Goal: Task Accomplishment & Management: Manage account settings

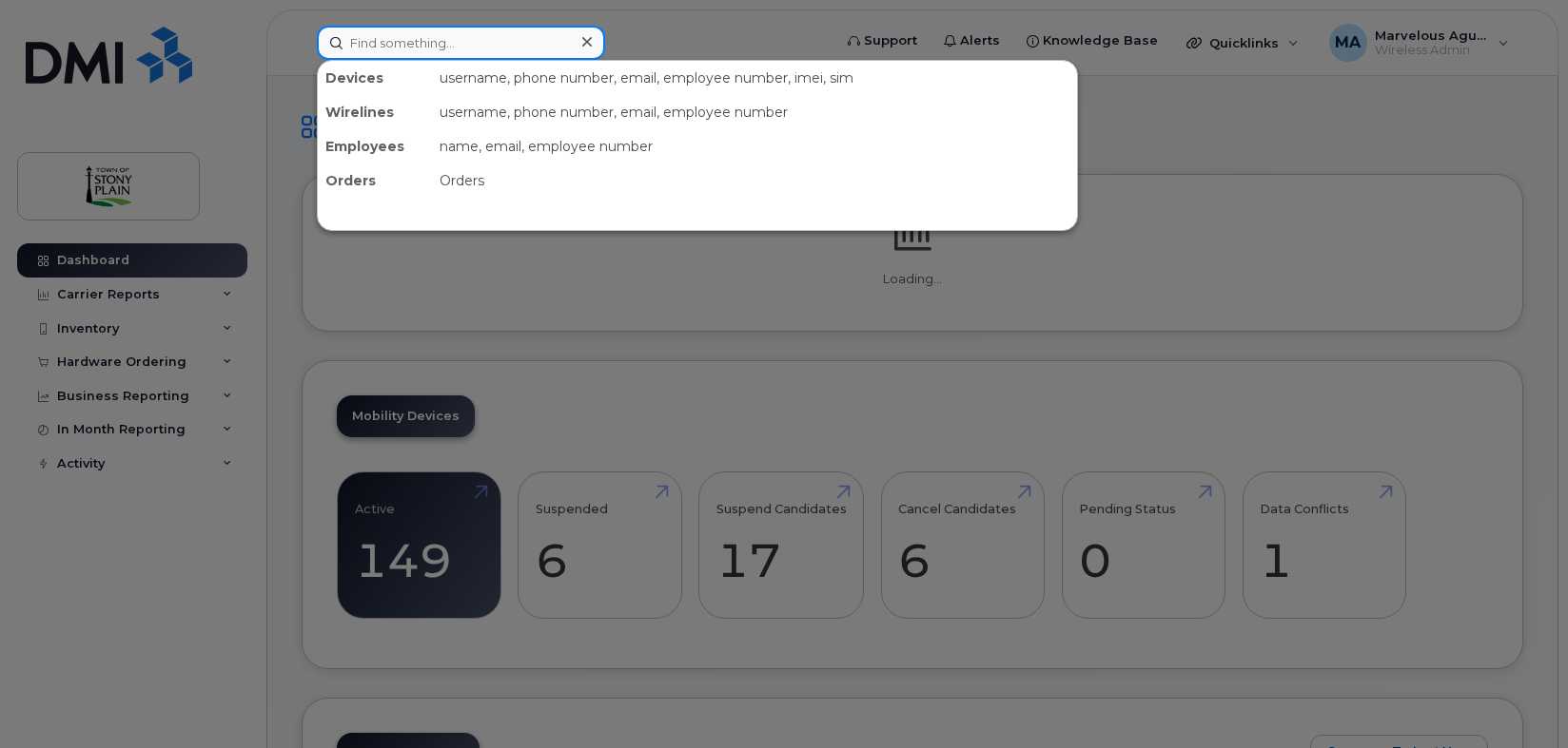
click at [374, 51] on input at bounding box center [461, 43] width 289 height 35
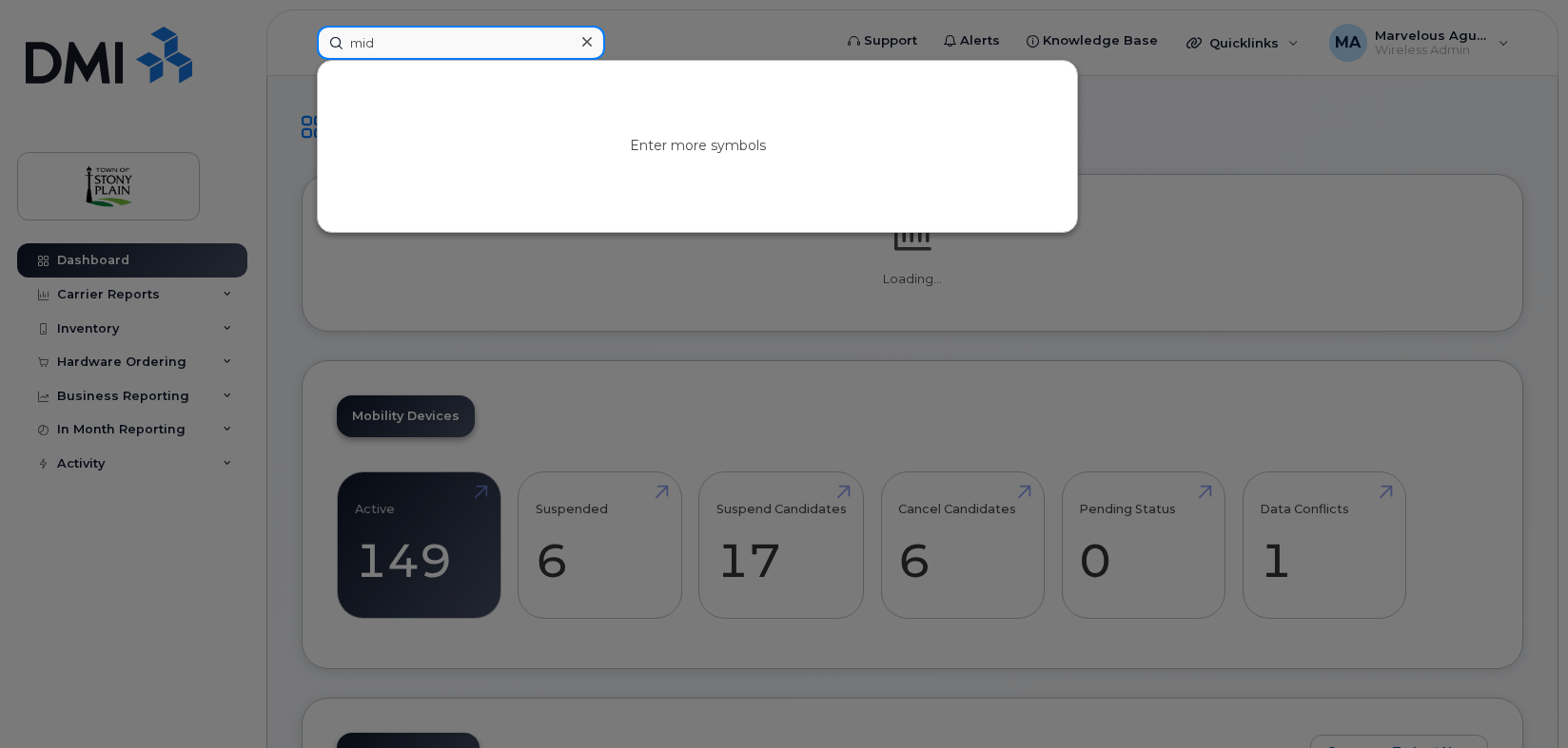
type input "mid"
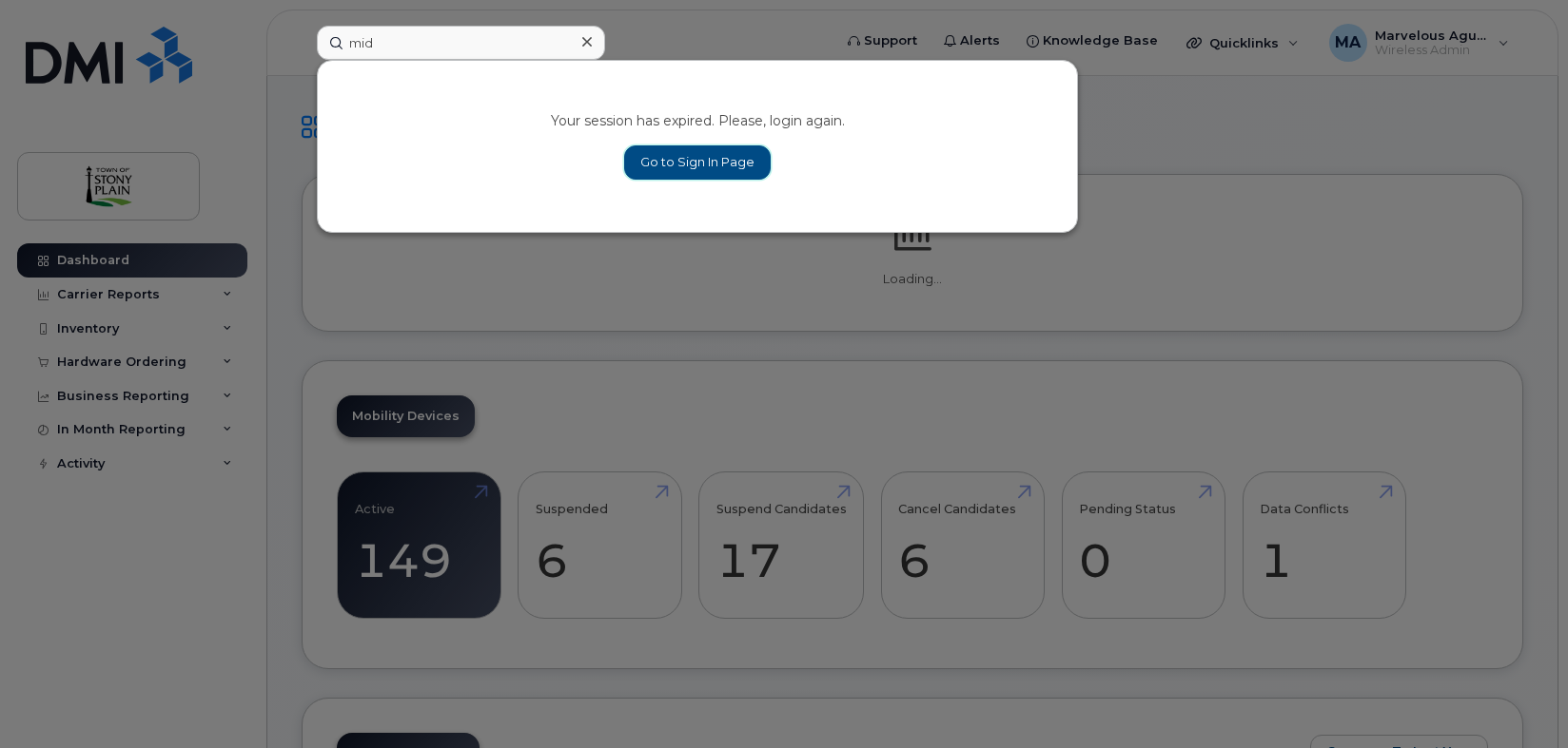
click at [654, 166] on link "Go to Sign In Page" at bounding box center [697, 162] width 146 height 35
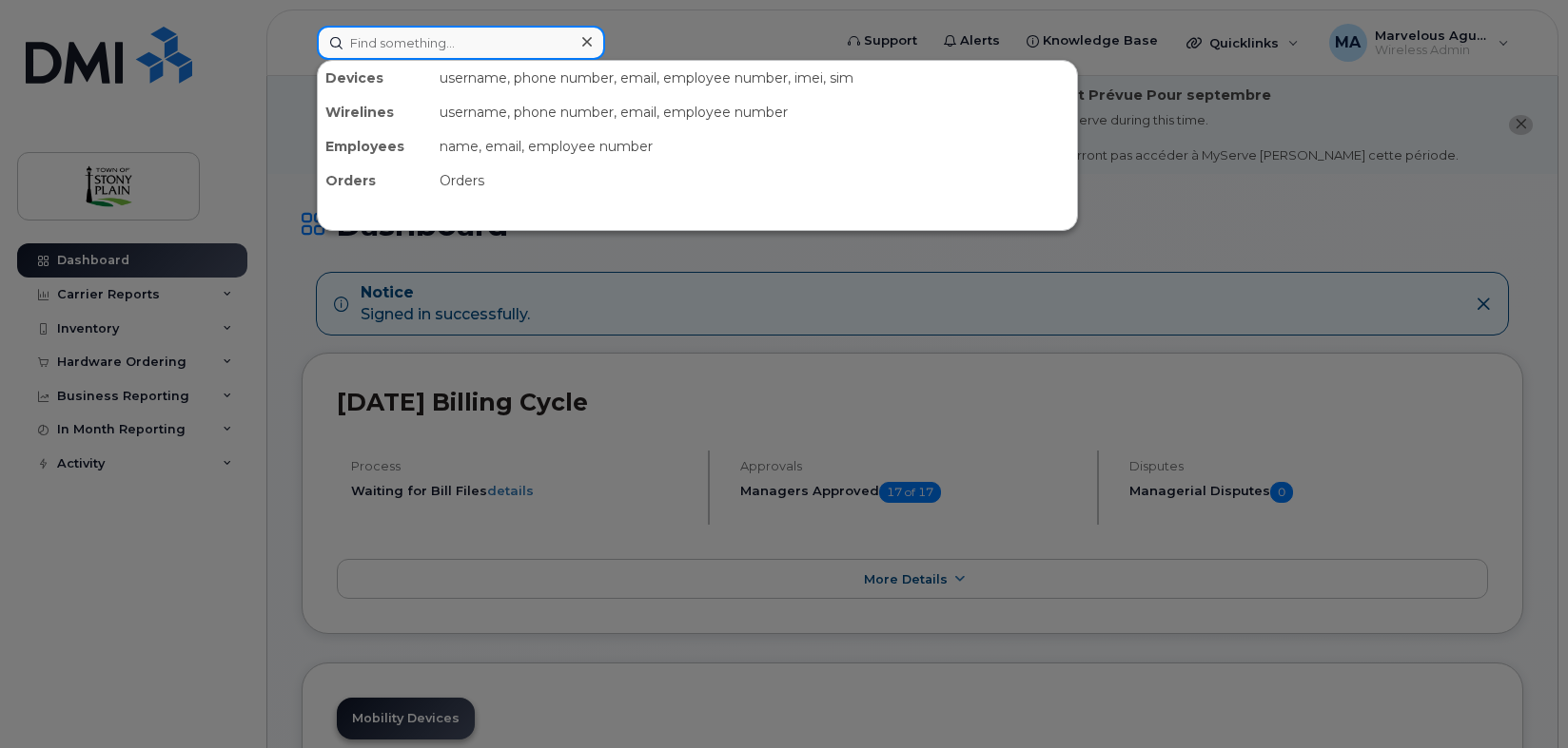
click at [532, 43] on input at bounding box center [461, 43] width 289 height 35
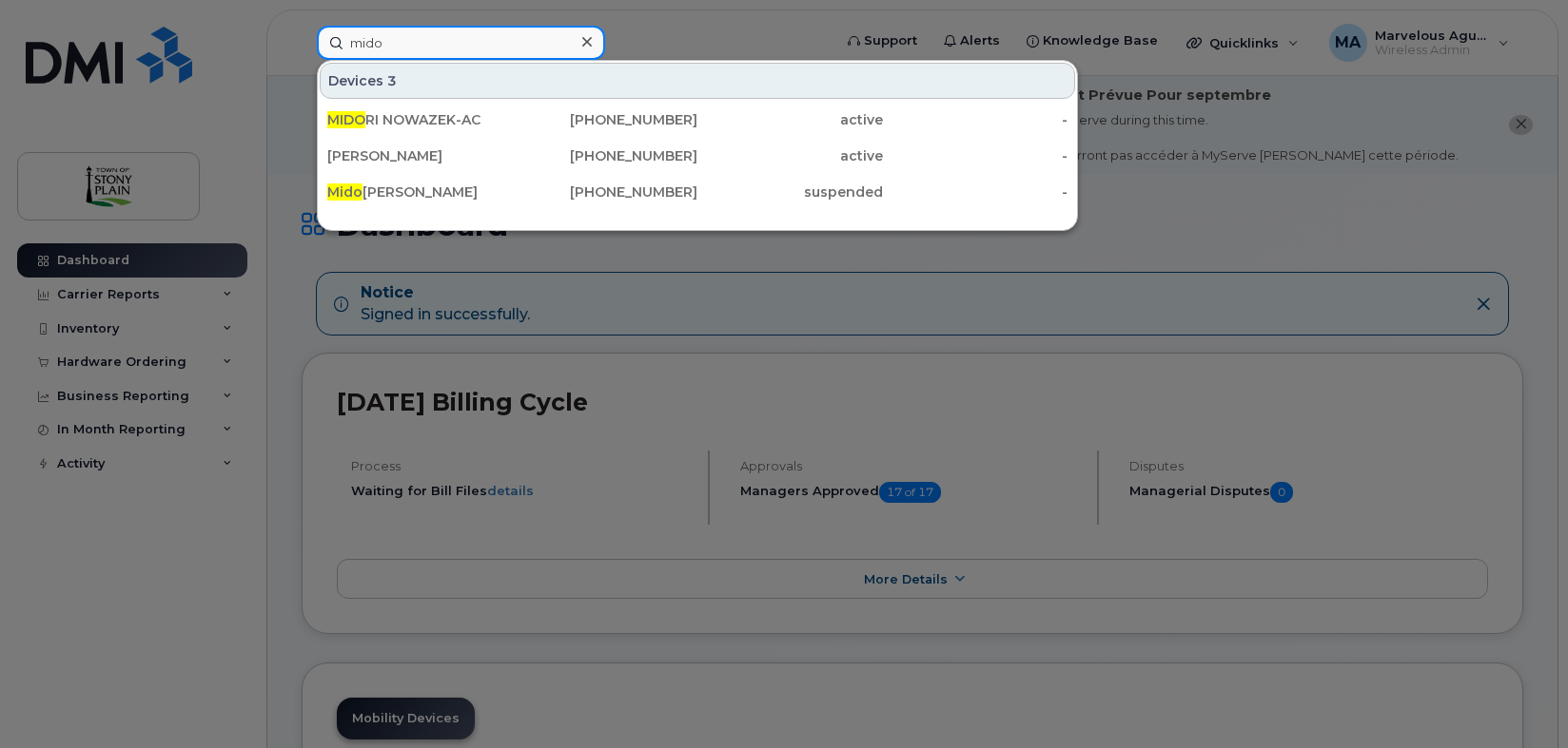
type input "mido"
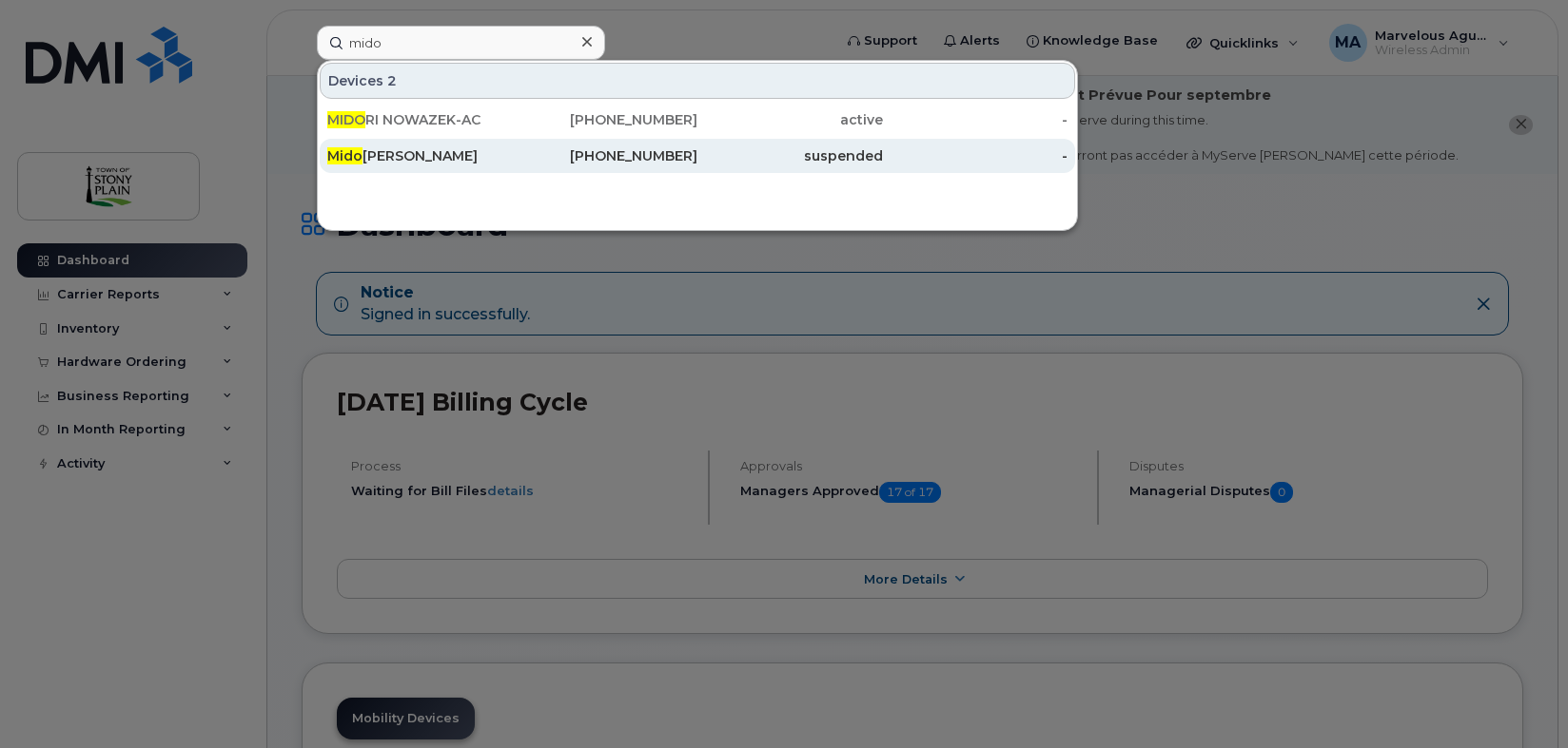
click at [343, 162] on span "Mido" at bounding box center [344, 156] width 36 height 17
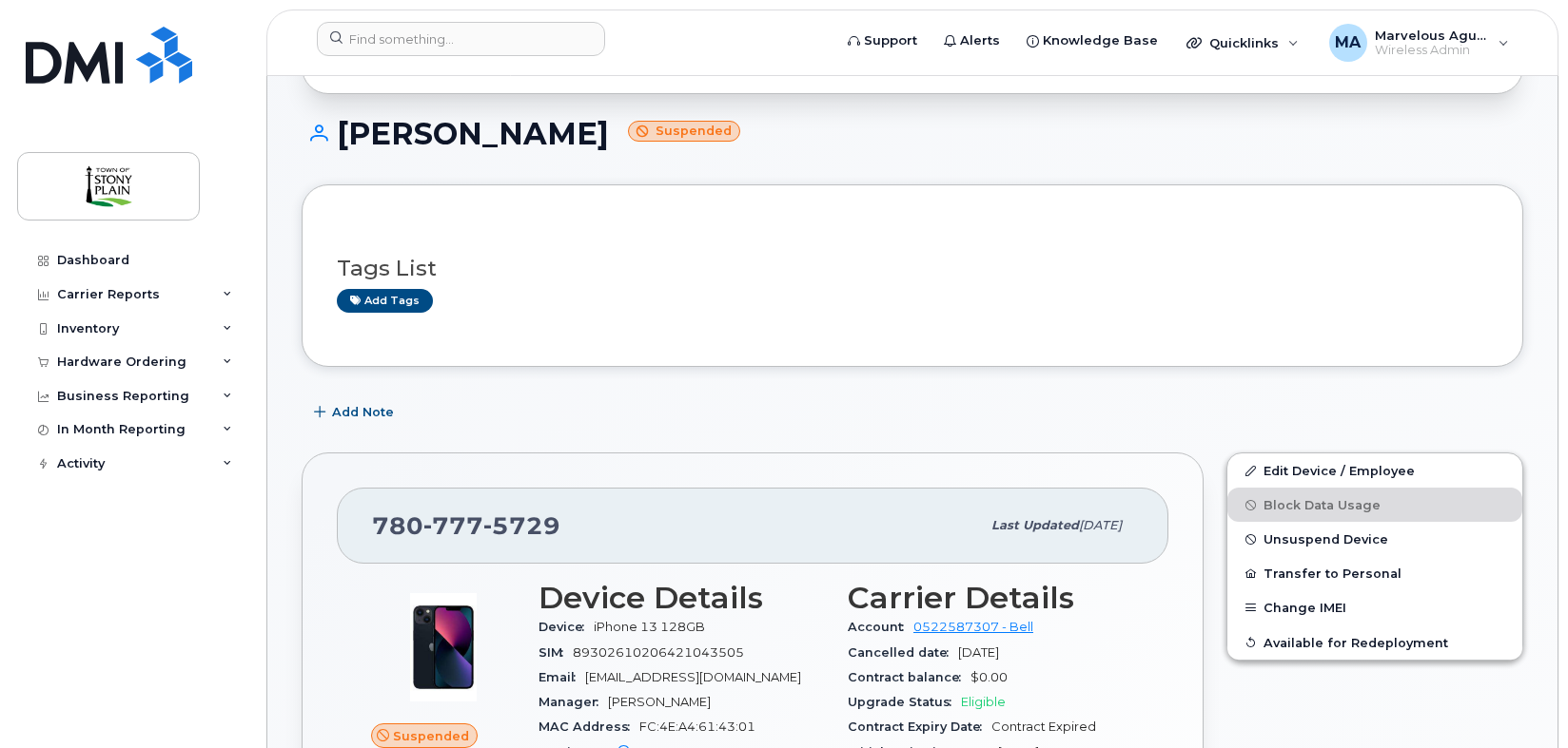
scroll to position [528, 0]
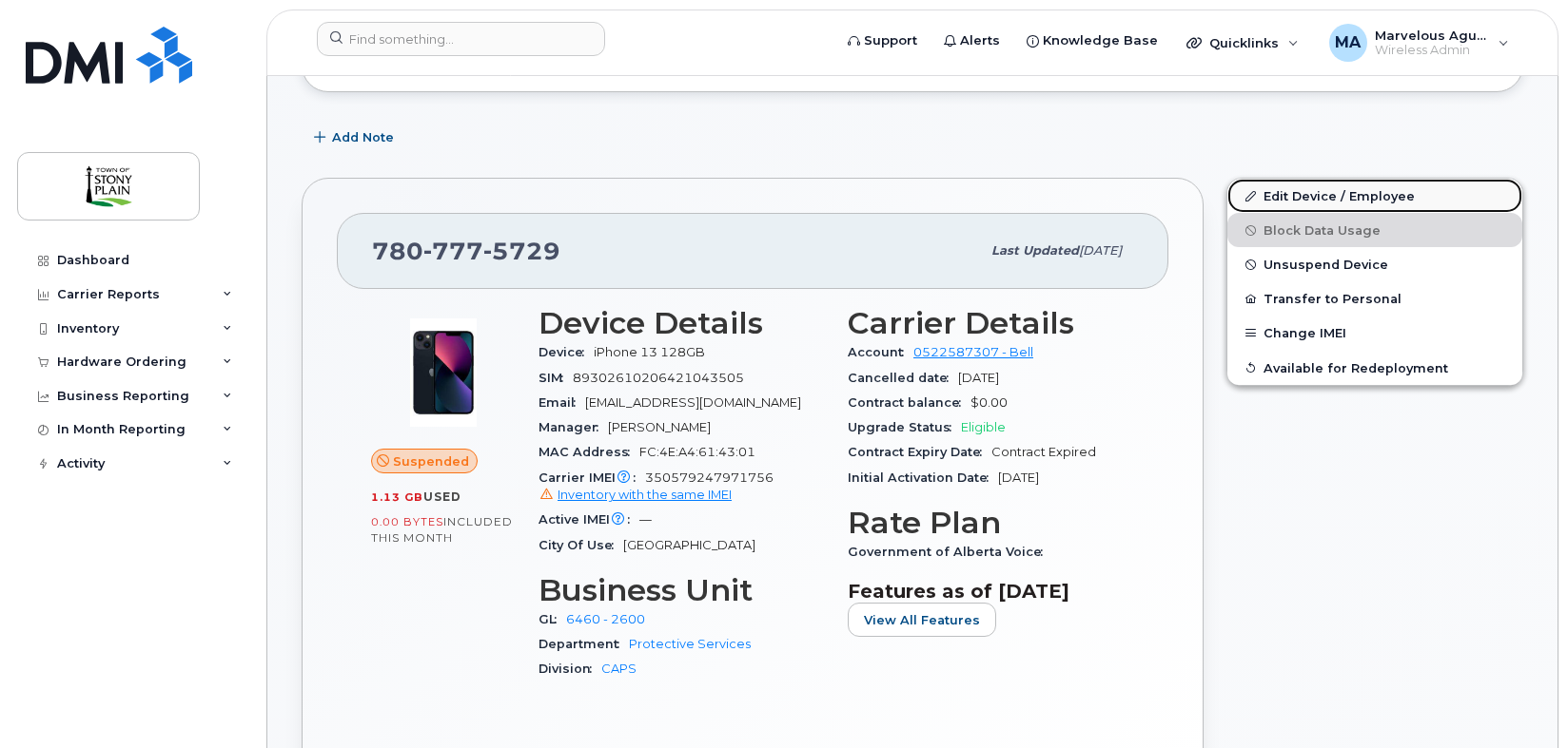
click at [1378, 190] on link "Edit Device / Employee" at bounding box center [1375, 196] width 295 height 35
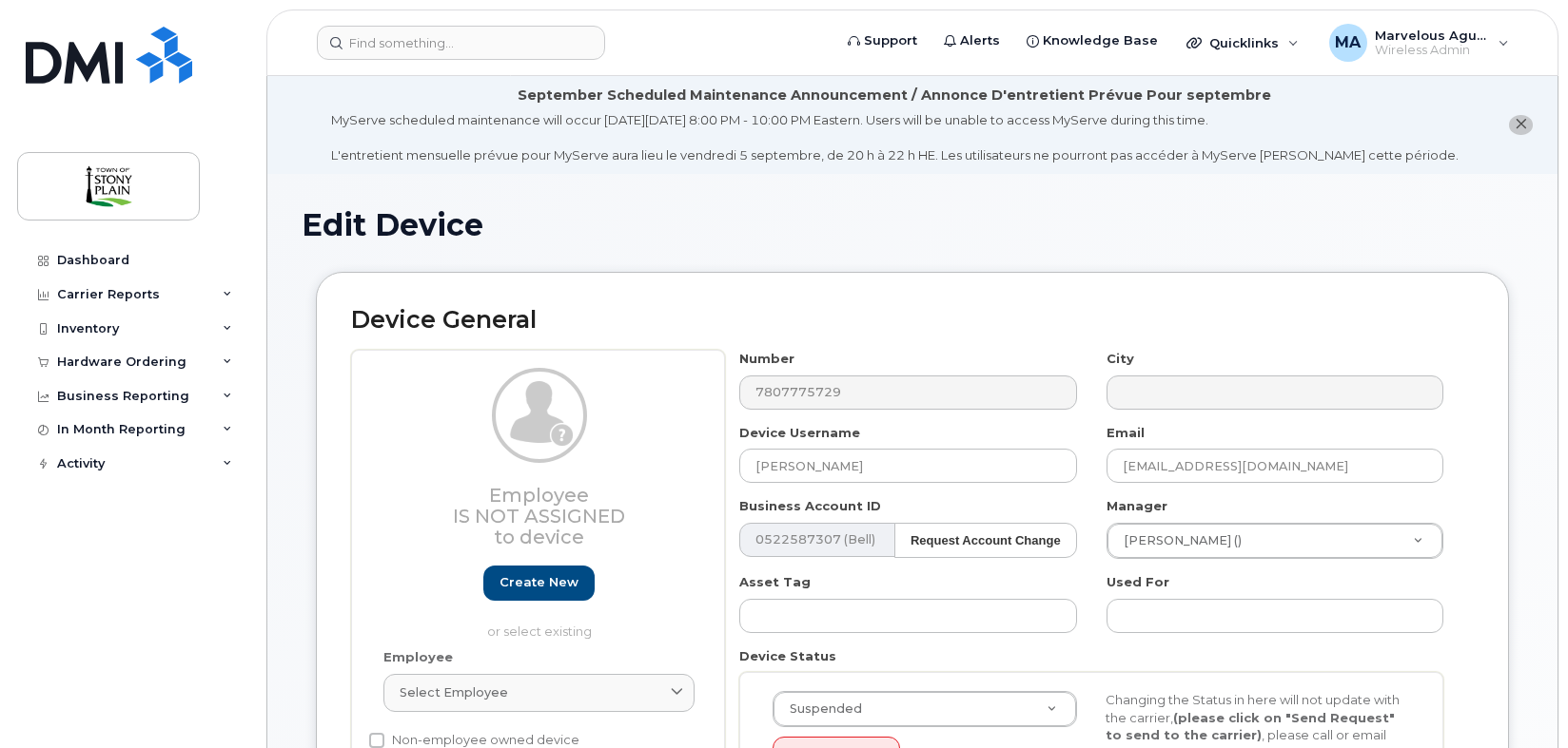
select select "35270656"
select select "661797"
drag, startPoint x: 856, startPoint y: 461, endPoint x: 708, endPoint y: 464, distance: 148.0
click at [711, 463] on div "Employee Is not assigned to device Create new or select existing Employee Selec…" at bounding box center [912, 619] width 1123 height 538
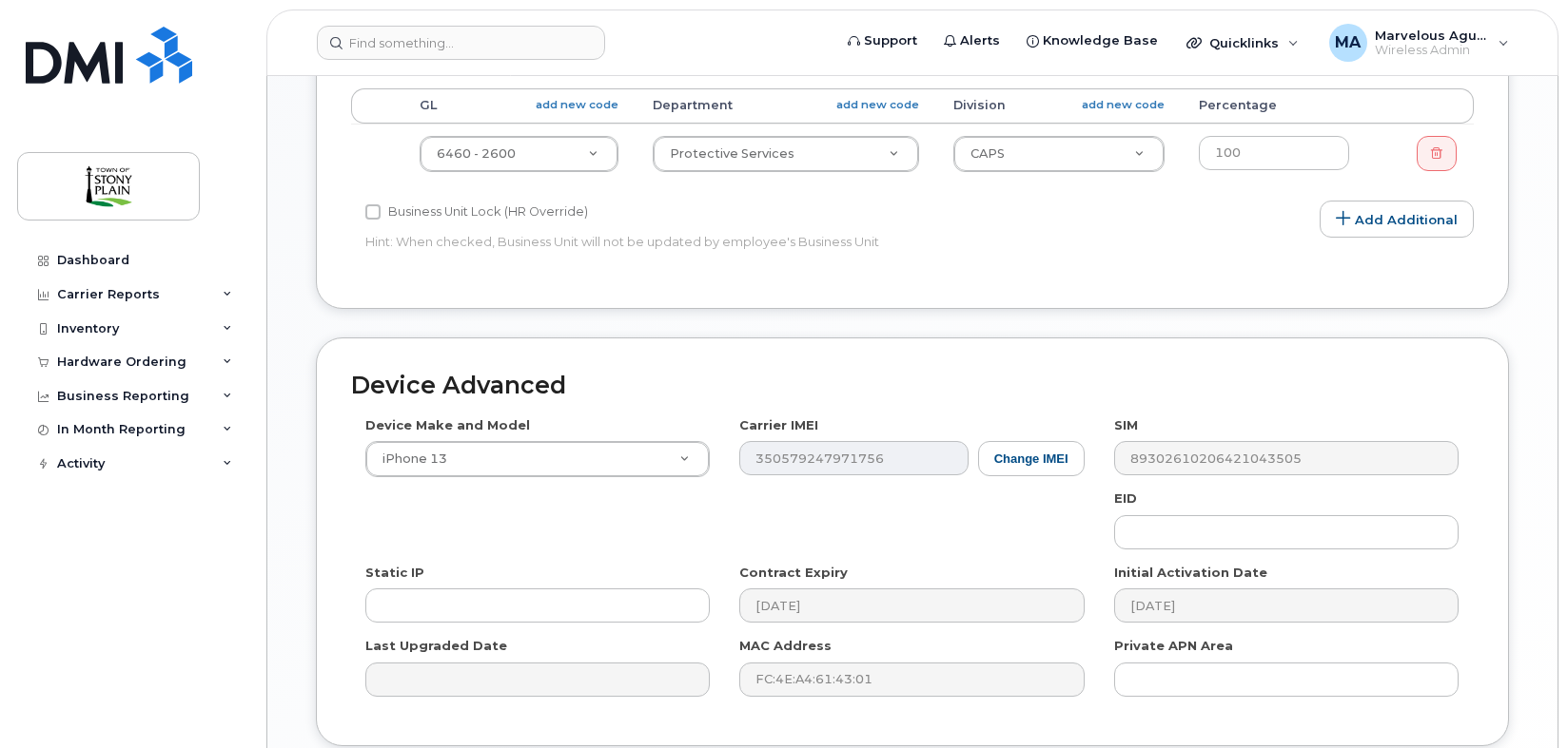
scroll to position [1097, 0]
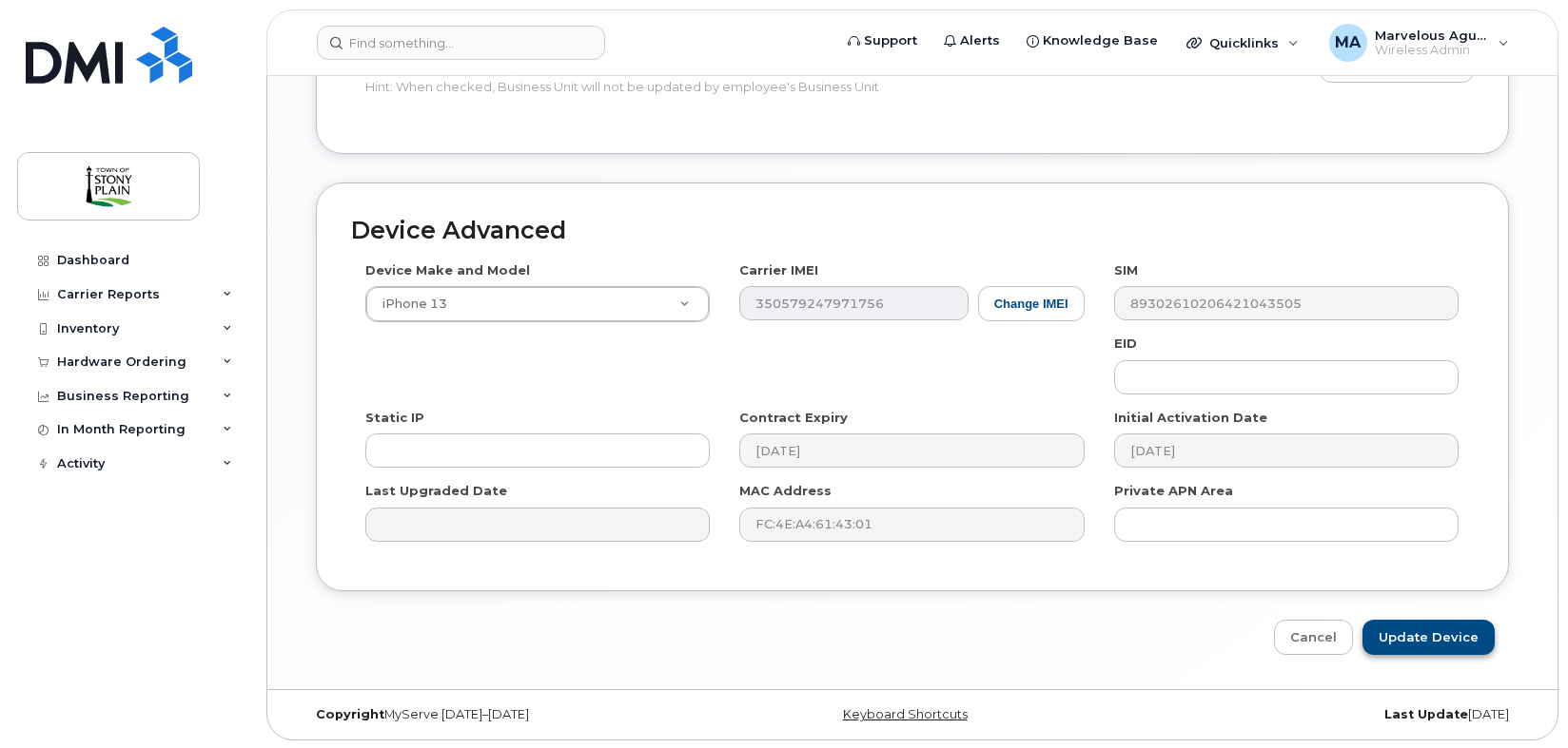
type input "Bylaw Officer"
click at [1436, 638] on input "Update Device" at bounding box center [1429, 637] width 132 height 36
type input "Saving..."
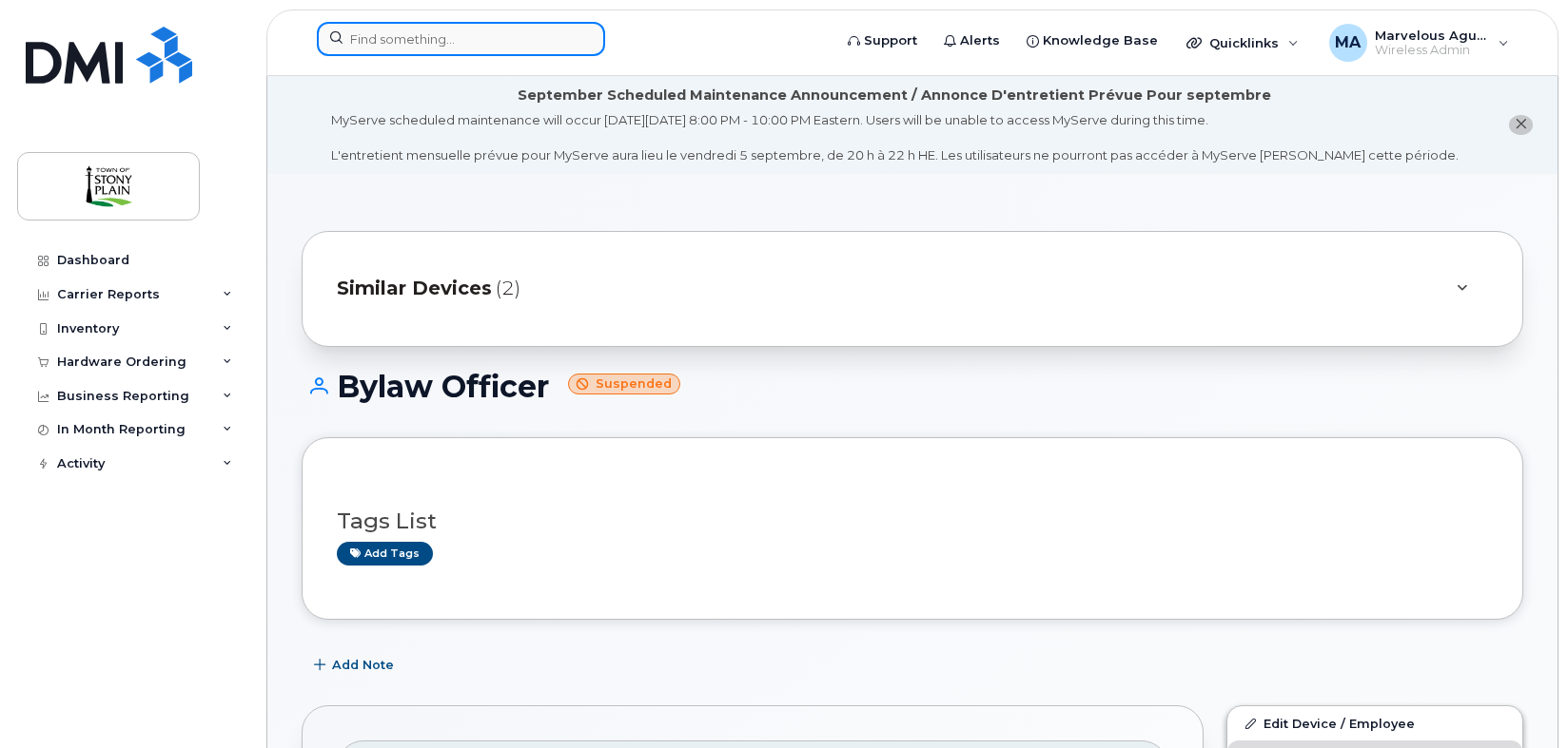
click at [474, 51] on input at bounding box center [461, 39] width 289 height 35
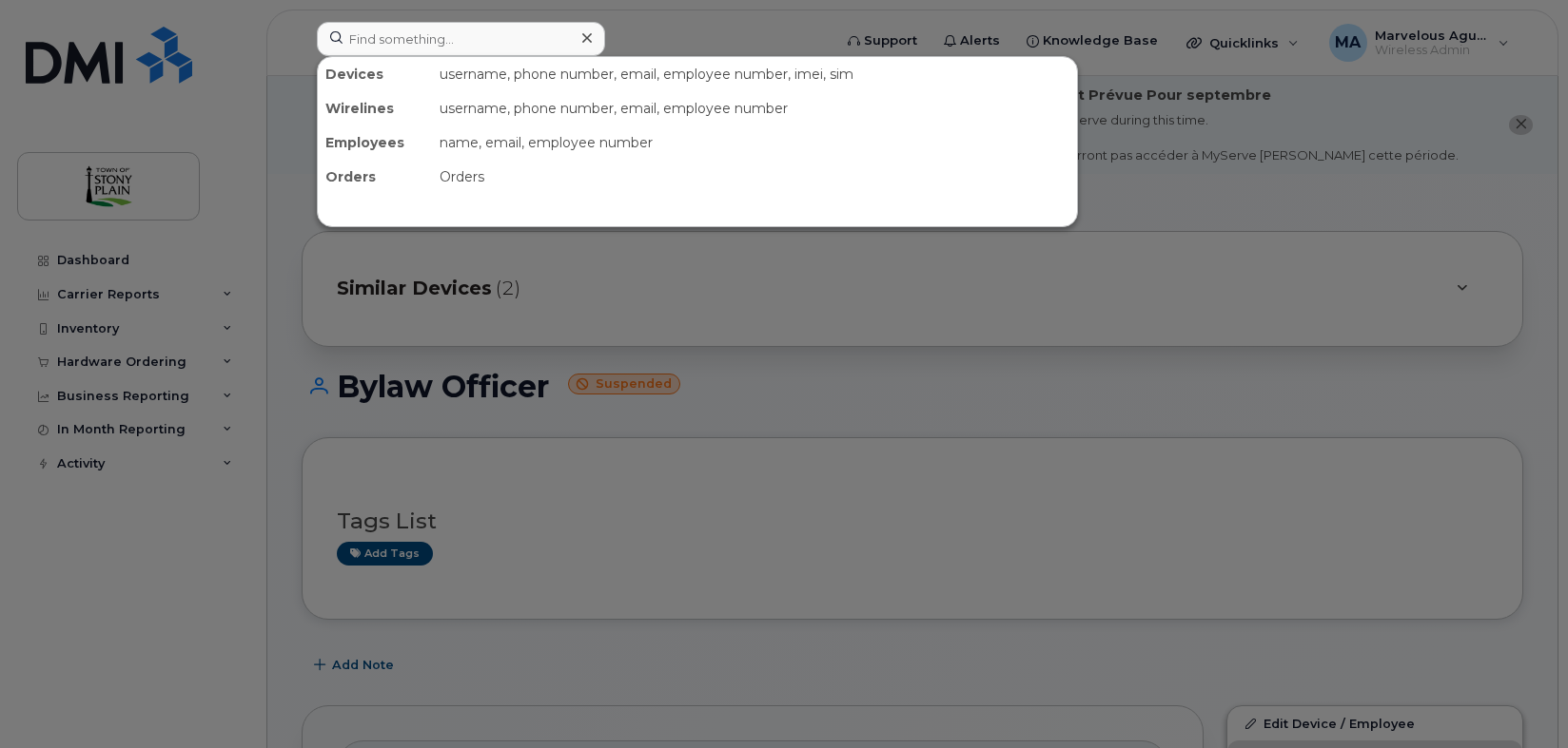
drag, startPoint x: 948, startPoint y: 363, endPoint x: 934, endPoint y: 338, distance: 28.7
click at [947, 363] on div at bounding box center [784, 374] width 1568 height 748
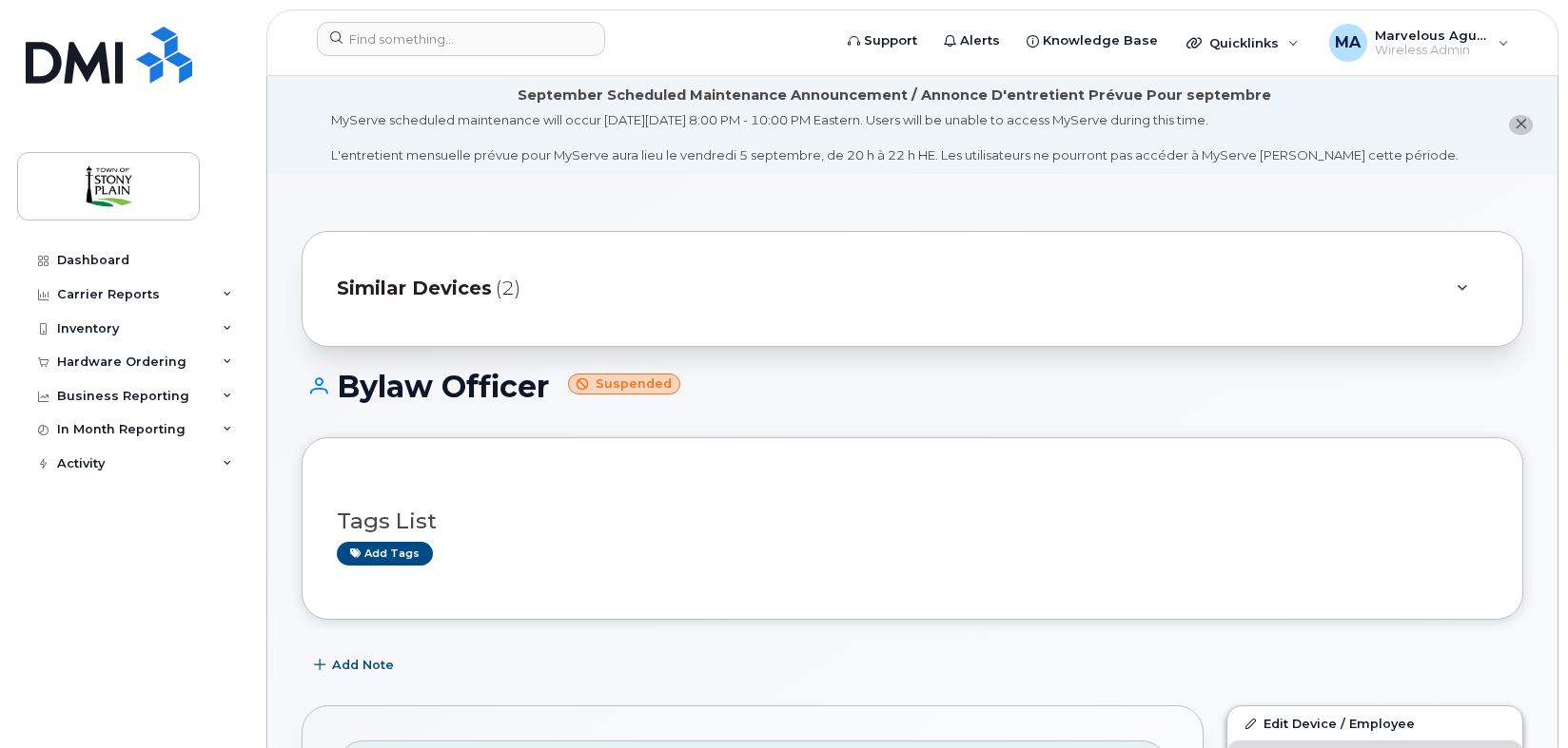
click at [884, 312] on div "Similar Devices (2)" at bounding box center [913, 288] width 1222 height 116
click at [1412, 306] on div "Similar Devices (2)" at bounding box center [886, 288] width 1099 height 45
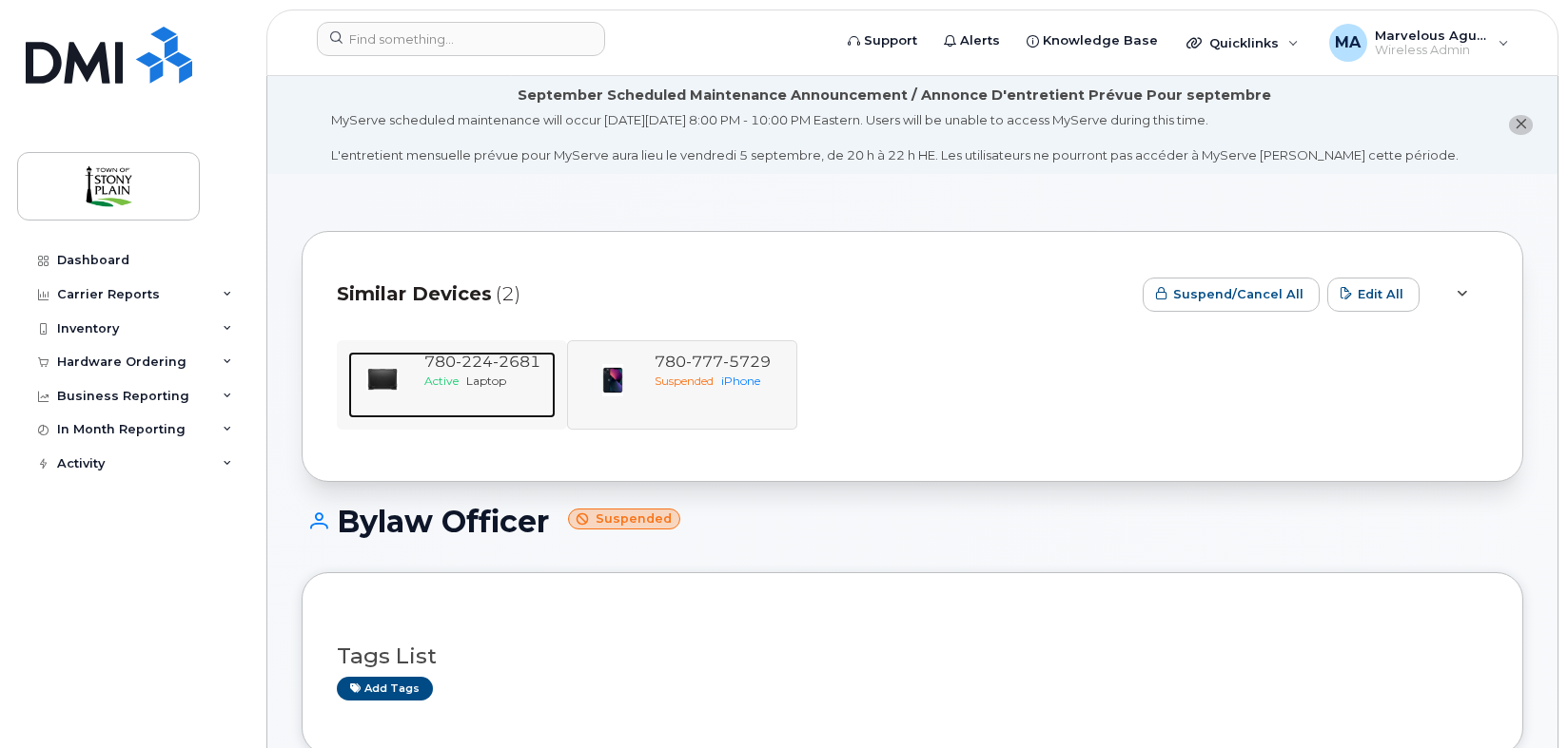
click at [506, 380] on span "Laptop" at bounding box center [487, 381] width 40 height 14
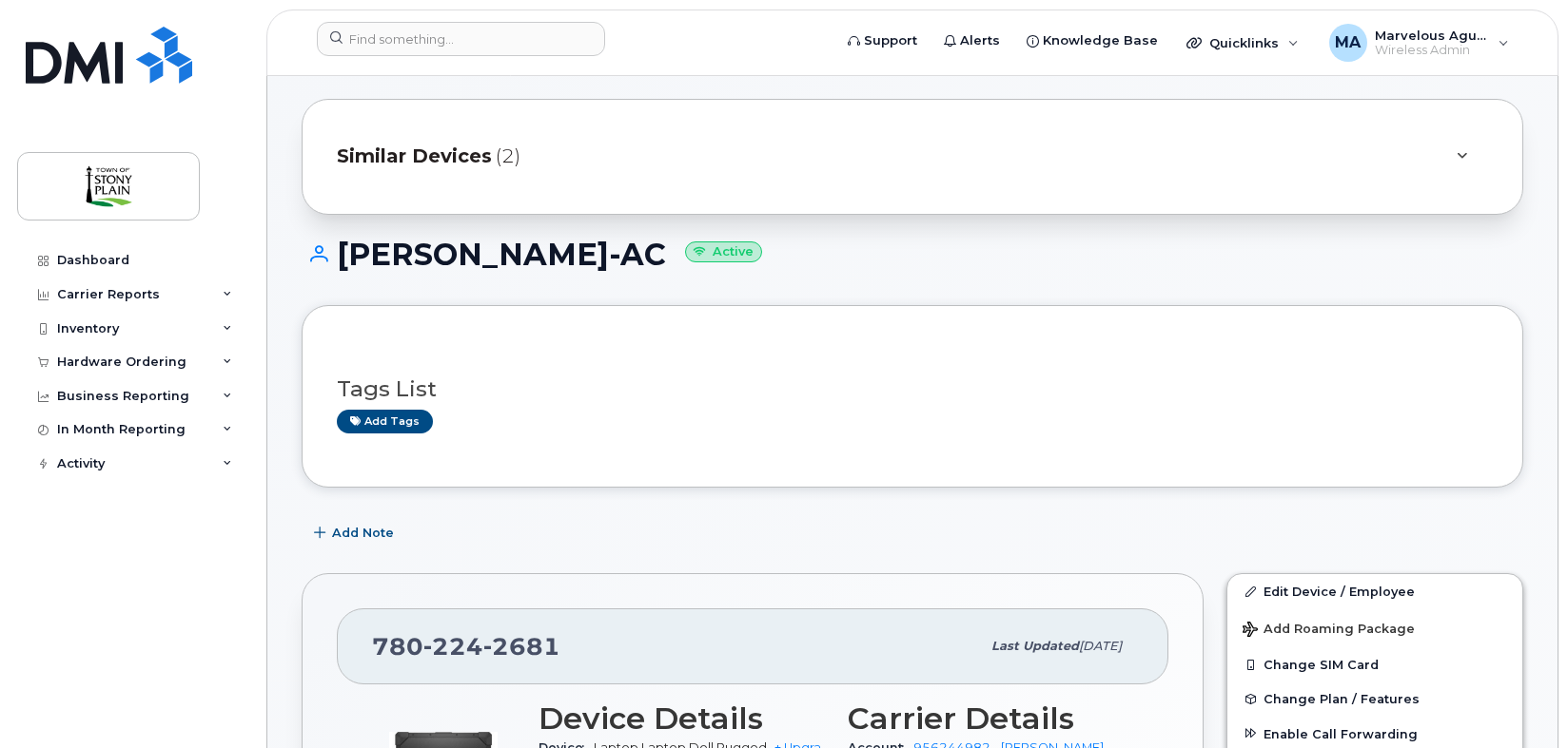
scroll to position [316, 0]
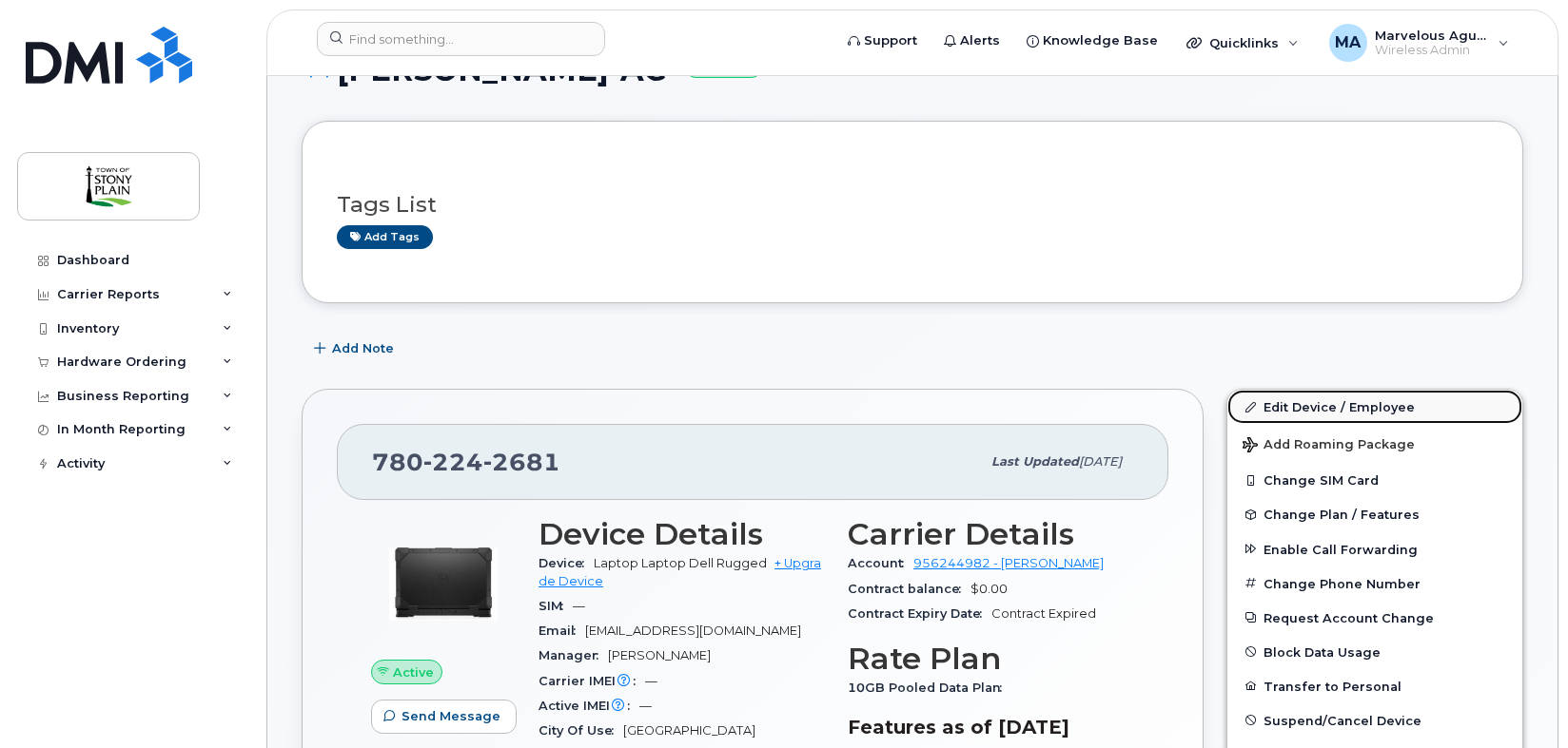
click at [1319, 410] on link "Edit Device / Employee" at bounding box center [1375, 408] width 295 height 35
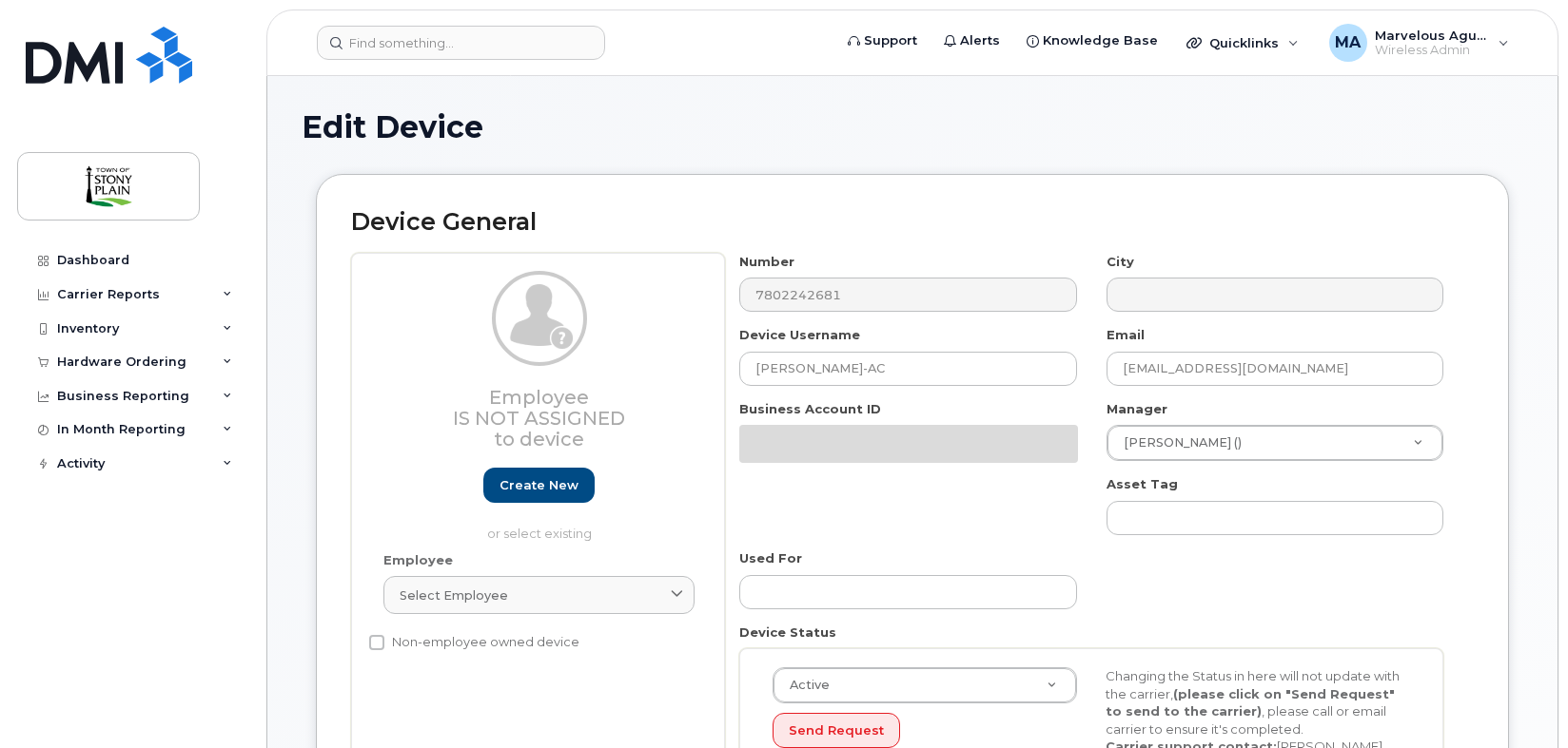
select select "35270656"
select select "661797"
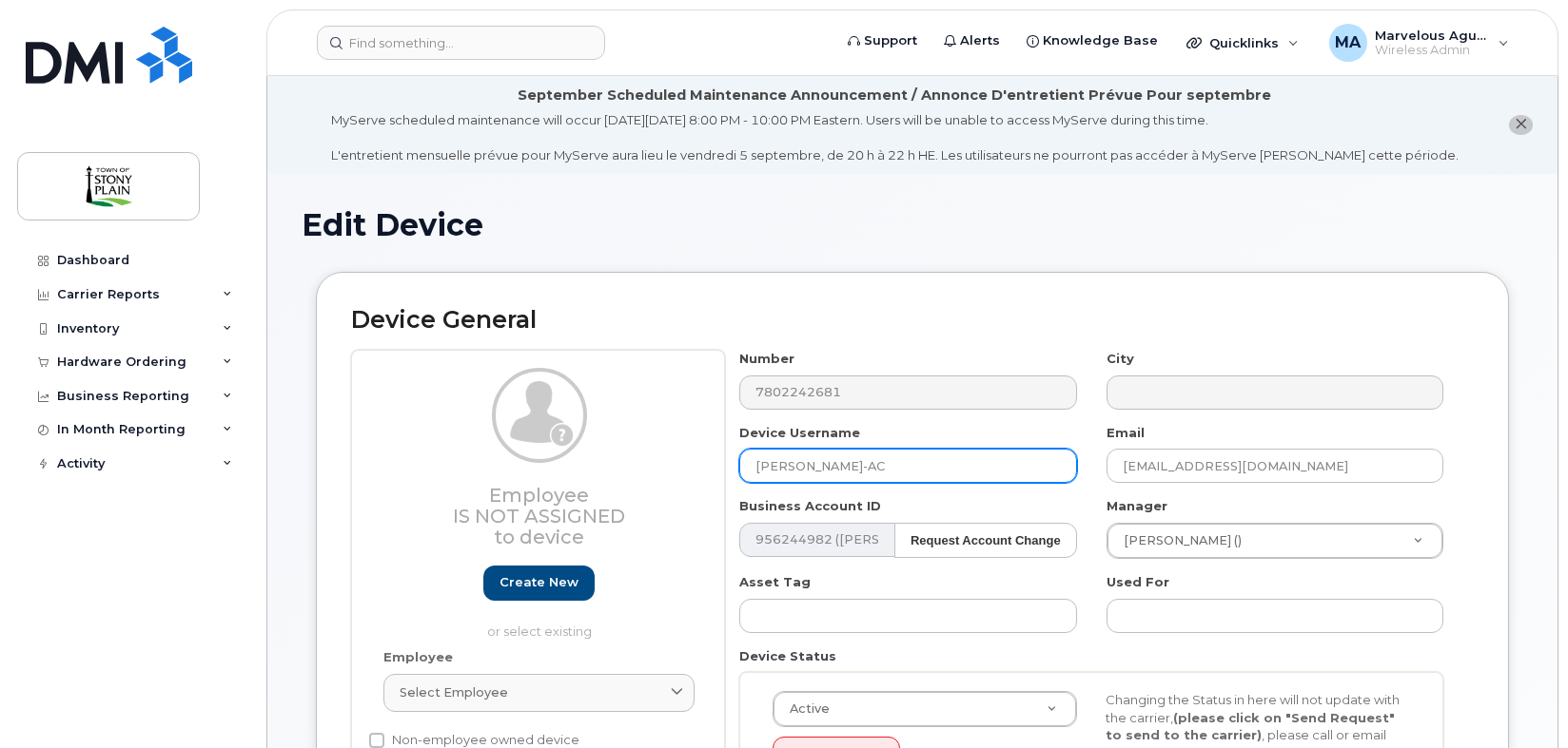
drag, startPoint x: 872, startPoint y: 466, endPoint x: 745, endPoint y: 473, distance: 127.2
click at [745, 473] on input "[PERSON_NAME]-AC" at bounding box center [908, 466] width 337 height 35
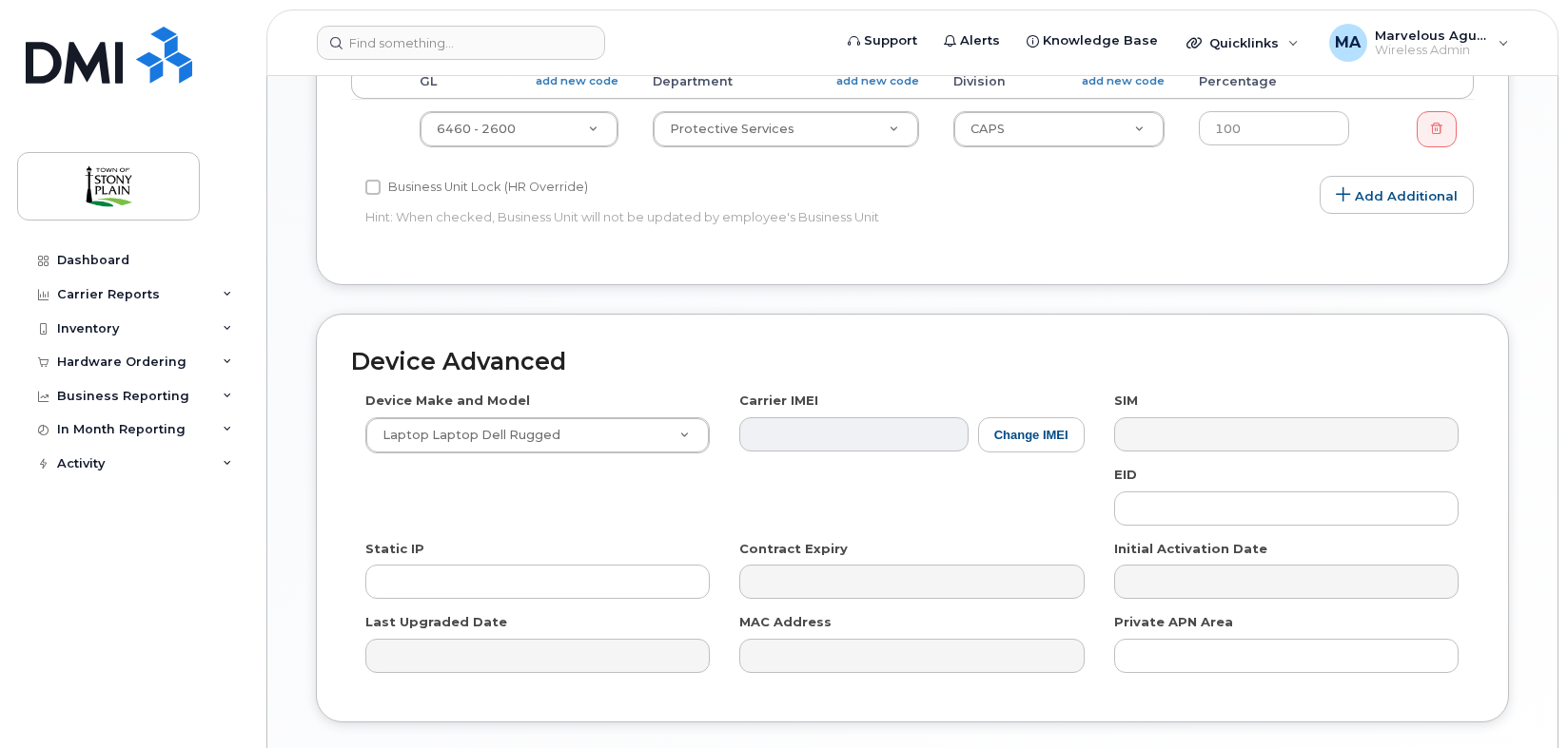
scroll to position [1057, 0]
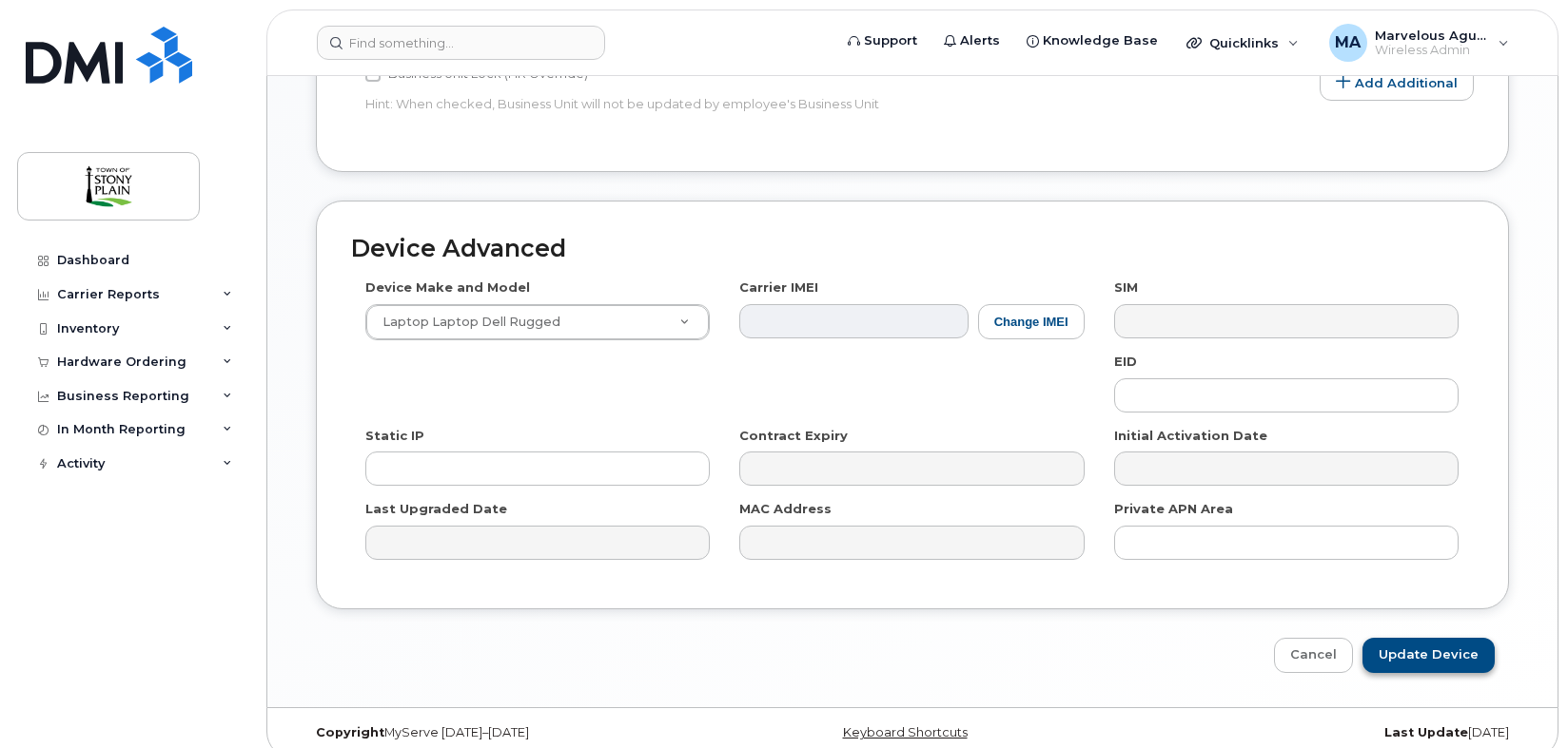
type input "BYLAW OFFICER-AC"
click at [1408, 638] on input "Update Device" at bounding box center [1429, 656] width 132 height 36
type input "Saving..."
